Goal: Task Accomplishment & Management: Use online tool/utility

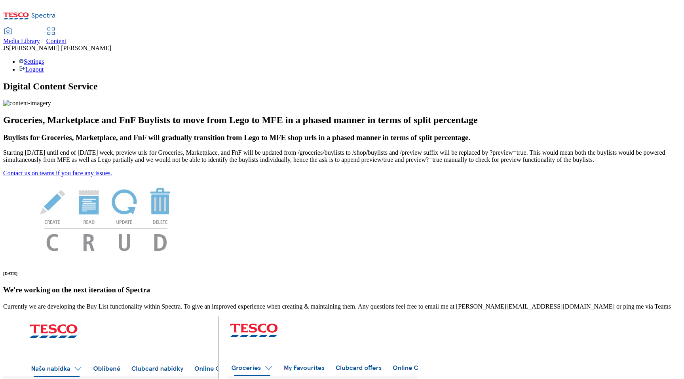
click at [67, 28] on link "Content" at bounding box center [56, 36] width 20 height 17
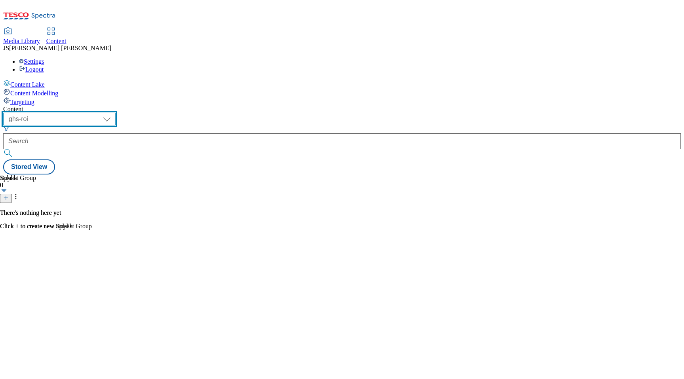
click at [116, 113] on select "ghs-roi ghs-[GEOGRAPHIC_DATA] ighs-cz ighs-hu ighs-sk phones-uk" at bounding box center [59, 119] width 112 height 13
select select "ghs-[GEOGRAPHIC_DATA]"
click at [103, 113] on select "ghs-roi ghs-[GEOGRAPHIC_DATA] ighs-cz ighs-hu ighs-sk phones-uk" at bounding box center [59, 119] width 112 height 13
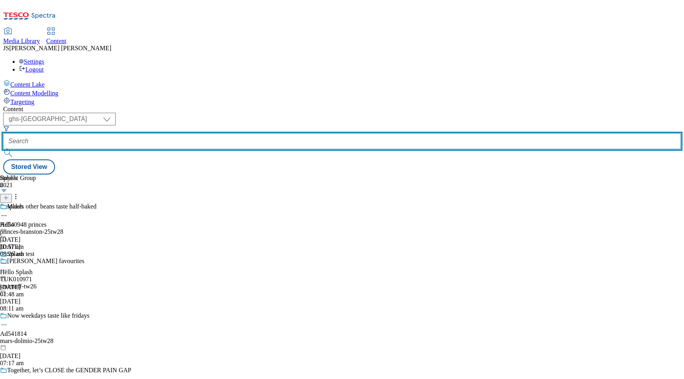
click at [198, 133] on input "text" at bounding box center [342, 141] width 678 height 16
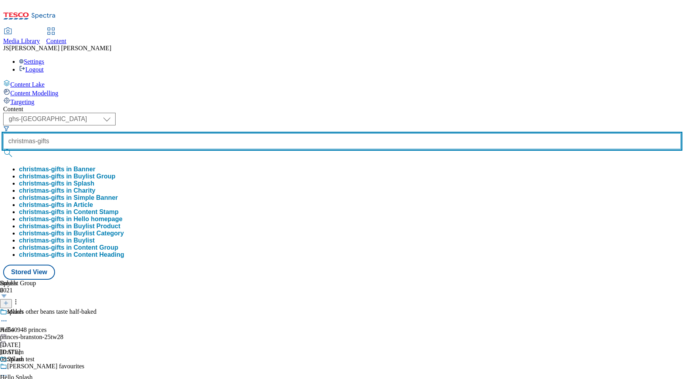
type input "christmas-gifts"
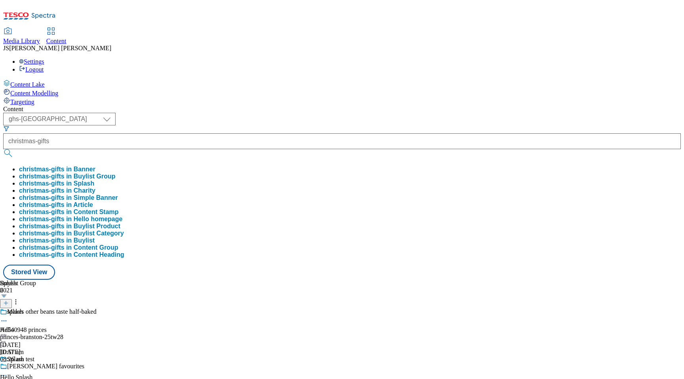
click at [116, 173] on button "christmas-gifts in Buylist Group" at bounding box center [67, 176] width 97 height 7
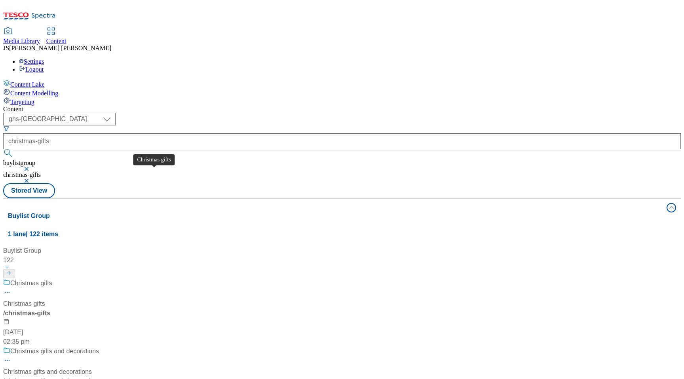
click at [45, 299] on div "Christmas gifts" at bounding box center [24, 304] width 42 height 10
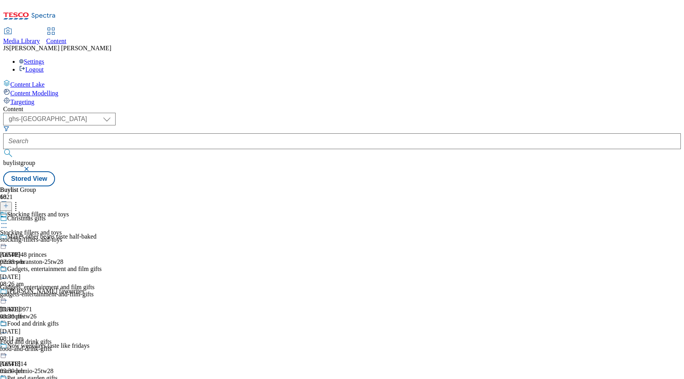
click at [7, 223] on circle at bounding box center [6, 223] width 1 height 1
click at [8, 274] on icon at bounding box center [4, 278] width 8 height 8
click at [8, 220] on icon at bounding box center [4, 224] width 8 height 8
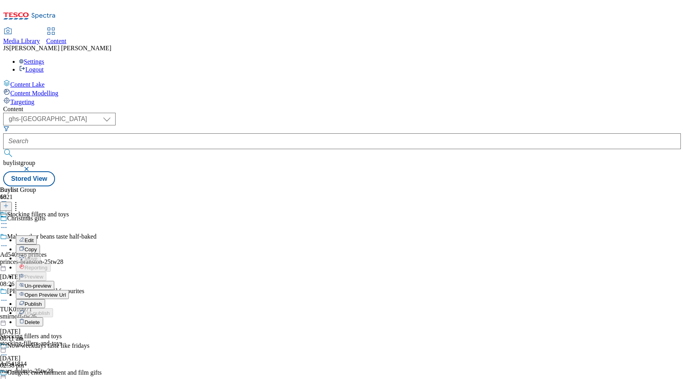
click at [51, 283] on span "Un-preview" at bounding box center [38, 286] width 27 height 6
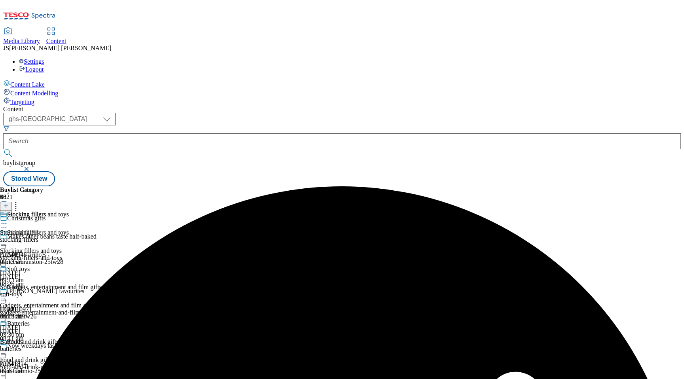
scroll to position [64, 0]
click at [5, 351] on circle at bounding box center [4, 351] width 1 height 1
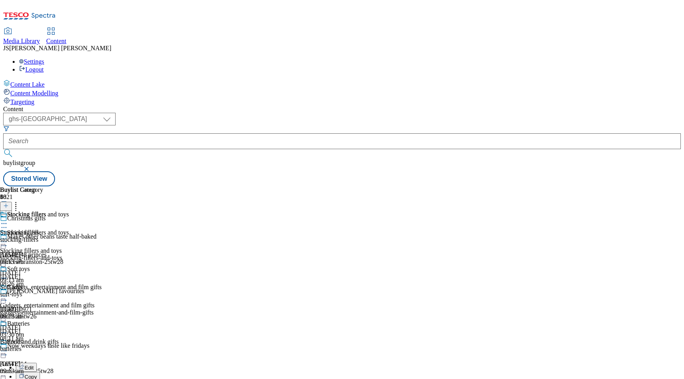
click at [558, 187] on div "Buylist Group 6021 Christmas gifts Makes other beans taste half-baked Ad540948 …" at bounding box center [342, 187] width 678 height 0
click at [8, 347] on icon at bounding box center [4, 351] width 8 height 8
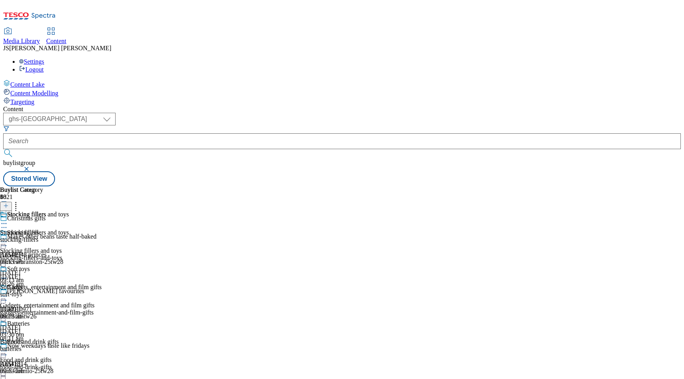
scroll to position [199, 0]
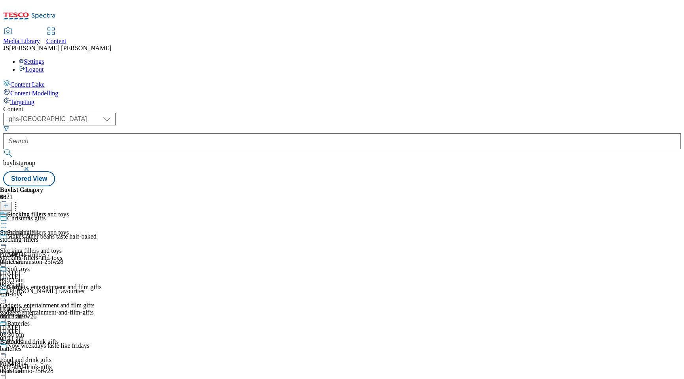
scroll to position [0, 0]
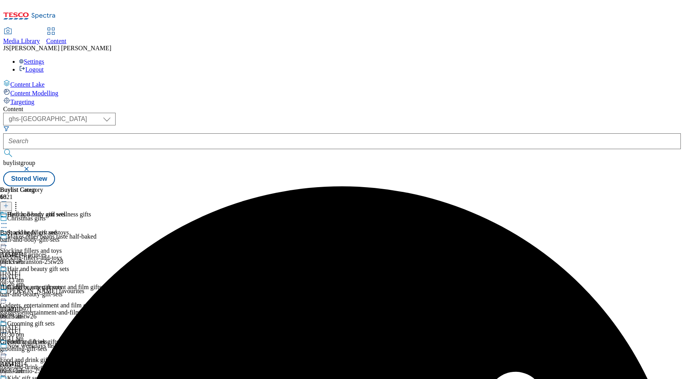
click at [8, 220] on icon at bounding box center [4, 224] width 8 height 8
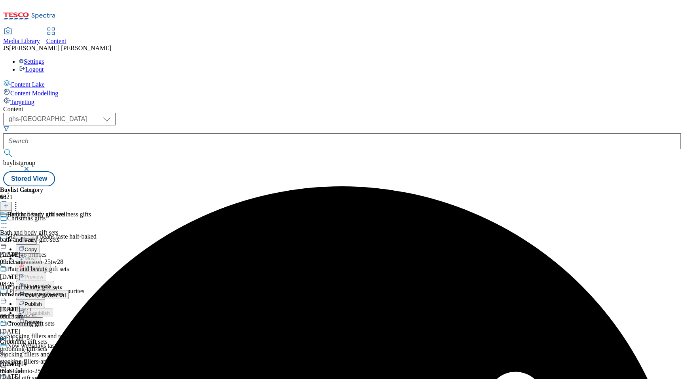
click at [51, 283] on span "Un-preview" at bounding box center [38, 286] width 27 height 6
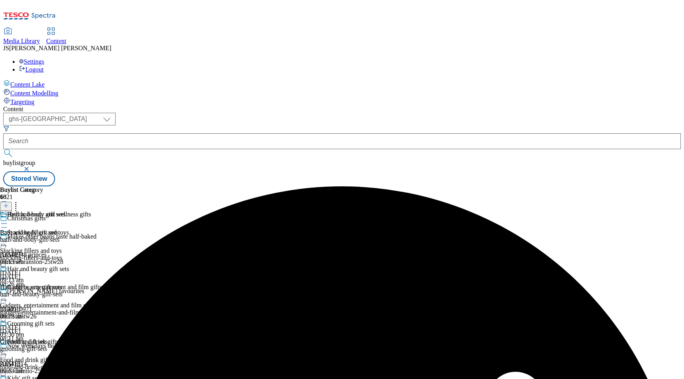
scroll to position [323, 0]
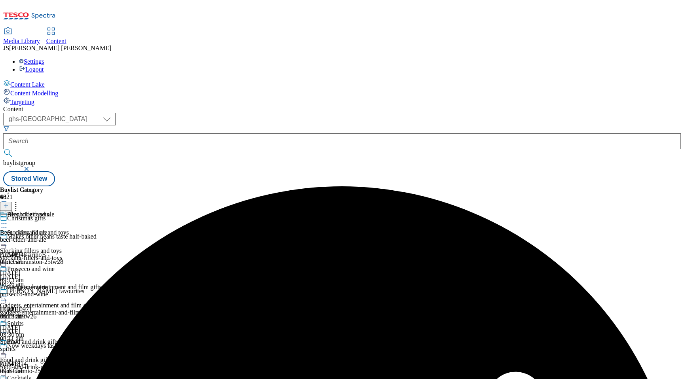
click at [5, 223] on circle at bounding box center [4, 223] width 1 height 1
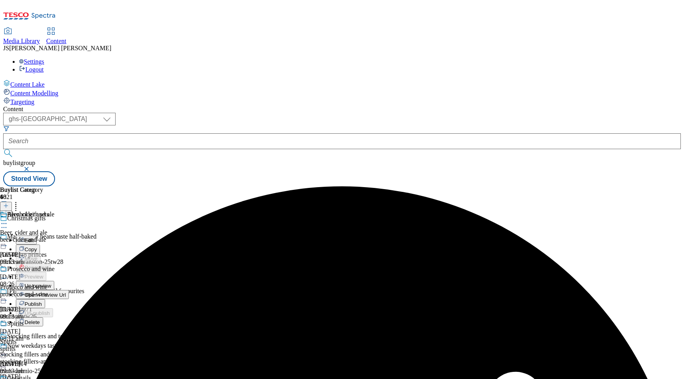
click at [51, 283] on span "Un-preview" at bounding box center [38, 286] width 27 height 6
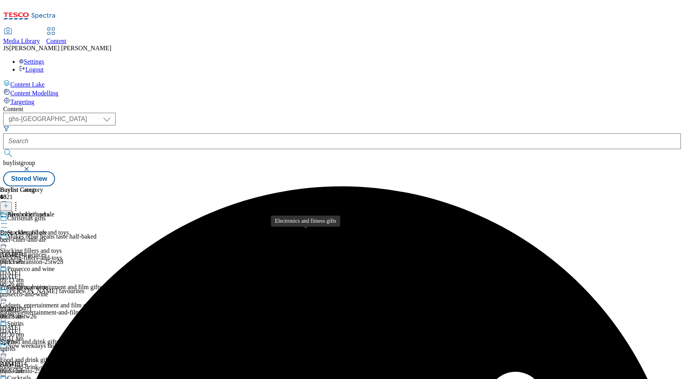
scroll to position [733, 0]
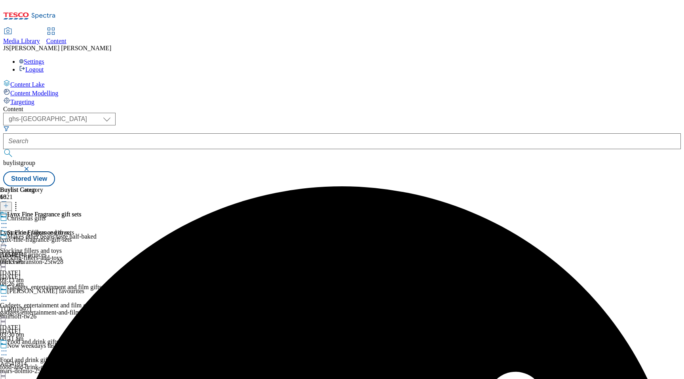
click at [8, 220] on icon at bounding box center [4, 224] width 8 height 8
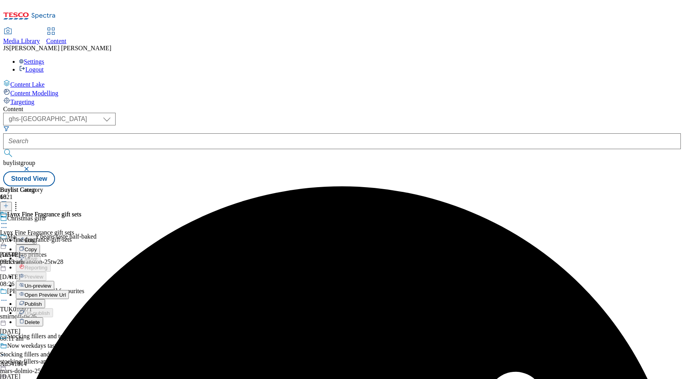
click at [51, 283] on span "Un-preview" at bounding box center [38, 286] width 27 height 6
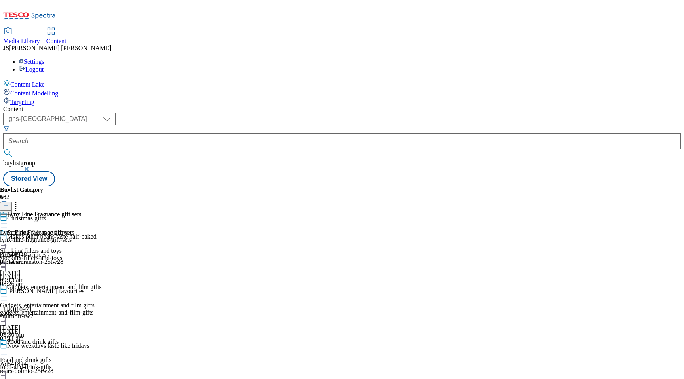
scroll to position [758, 0]
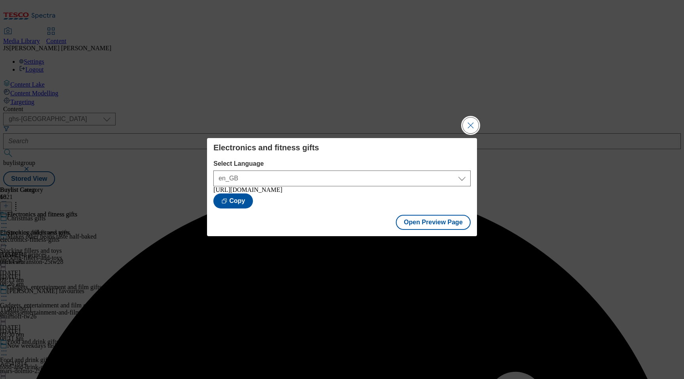
click at [475, 126] on button "Close Modal" at bounding box center [471, 126] width 16 height 16
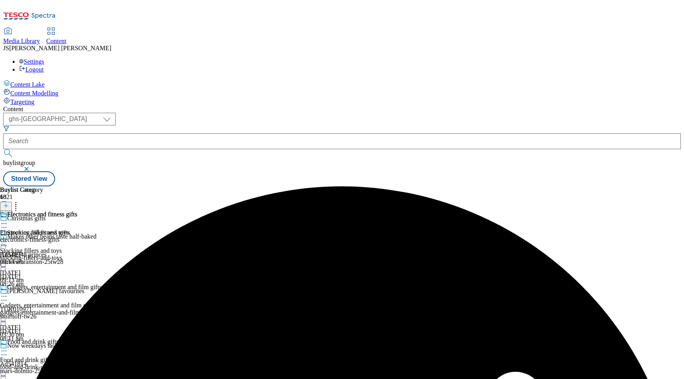
click at [8, 220] on icon at bounding box center [4, 224] width 8 height 8
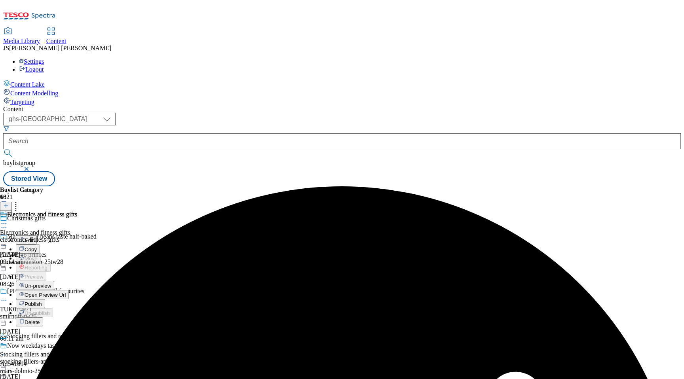
click at [42, 301] on span "Publish" at bounding box center [33, 304] width 17 height 6
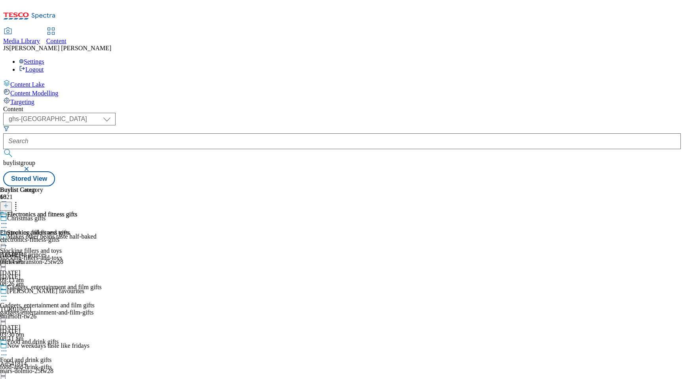
scroll to position [758, 0]
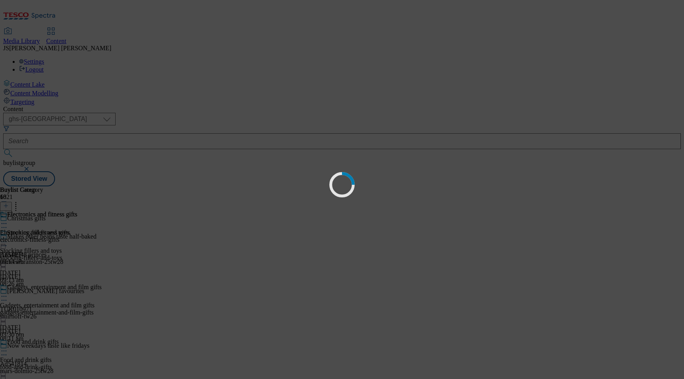
scroll to position [0, 0]
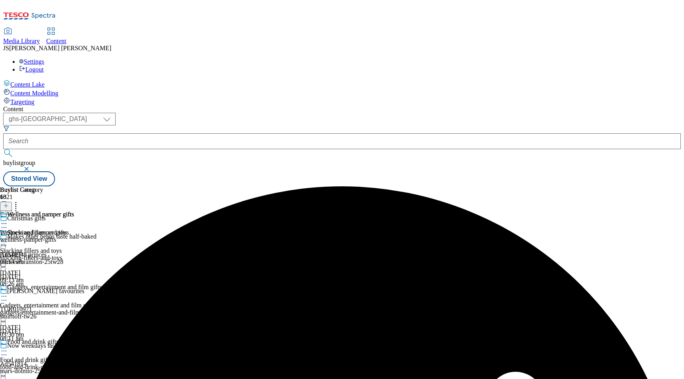
scroll to position [908, 0]
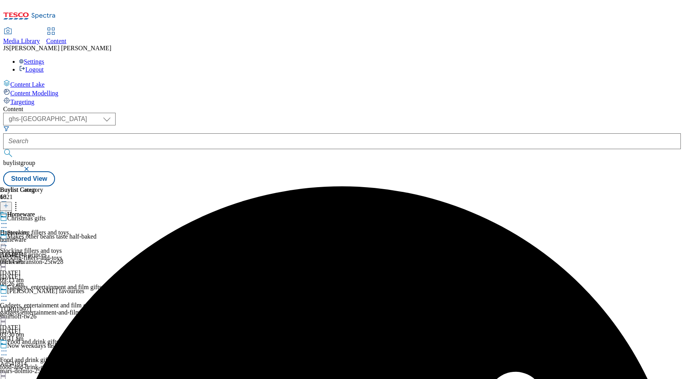
scroll to position [941, 0]
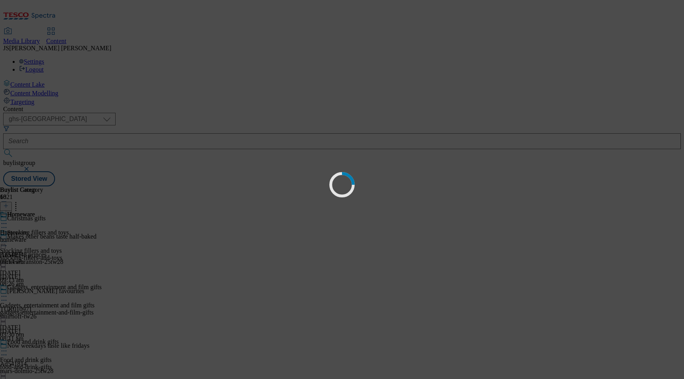
scroll to position [0, 0]
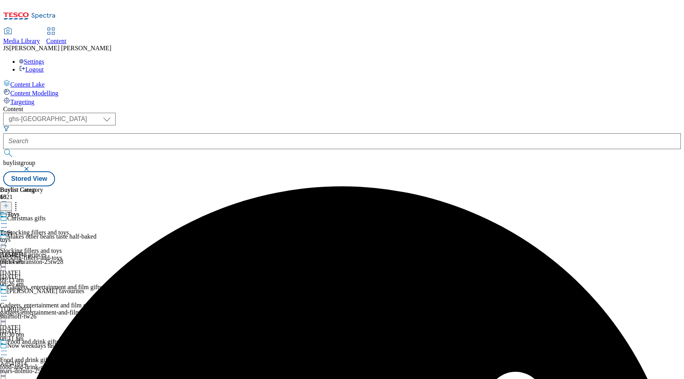
scroll to position [995, 0]
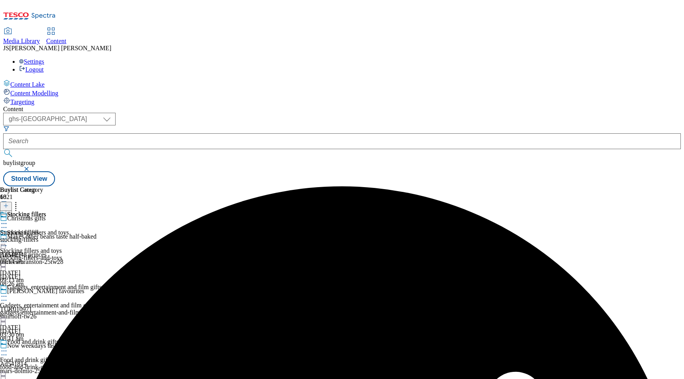
scroll to position [1120, 0]
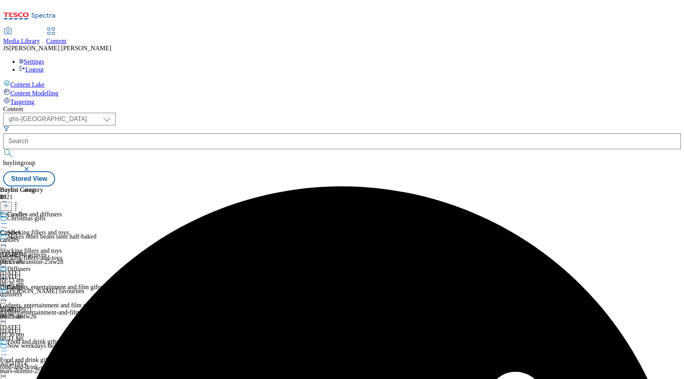
scroll to position [1228, 0]
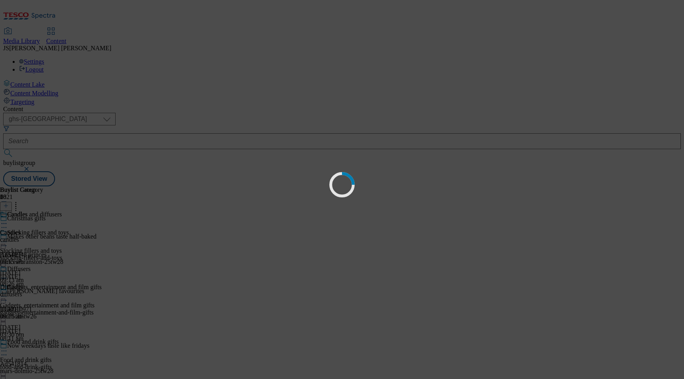
scroll to position [0, 0]
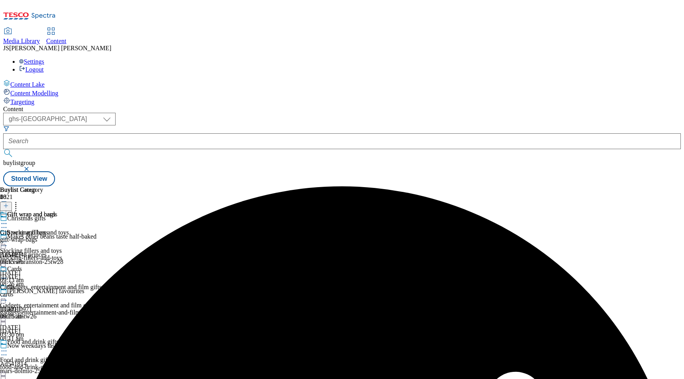
scroll to position [1228, 0]
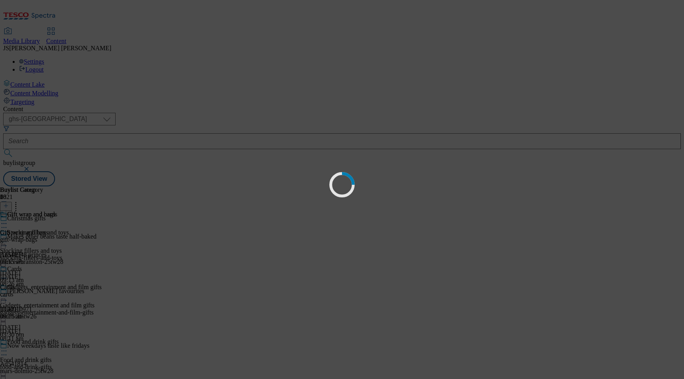
scroll to position [0, 0]
